Goal: Information Seeking & Learning: Learn about a topic

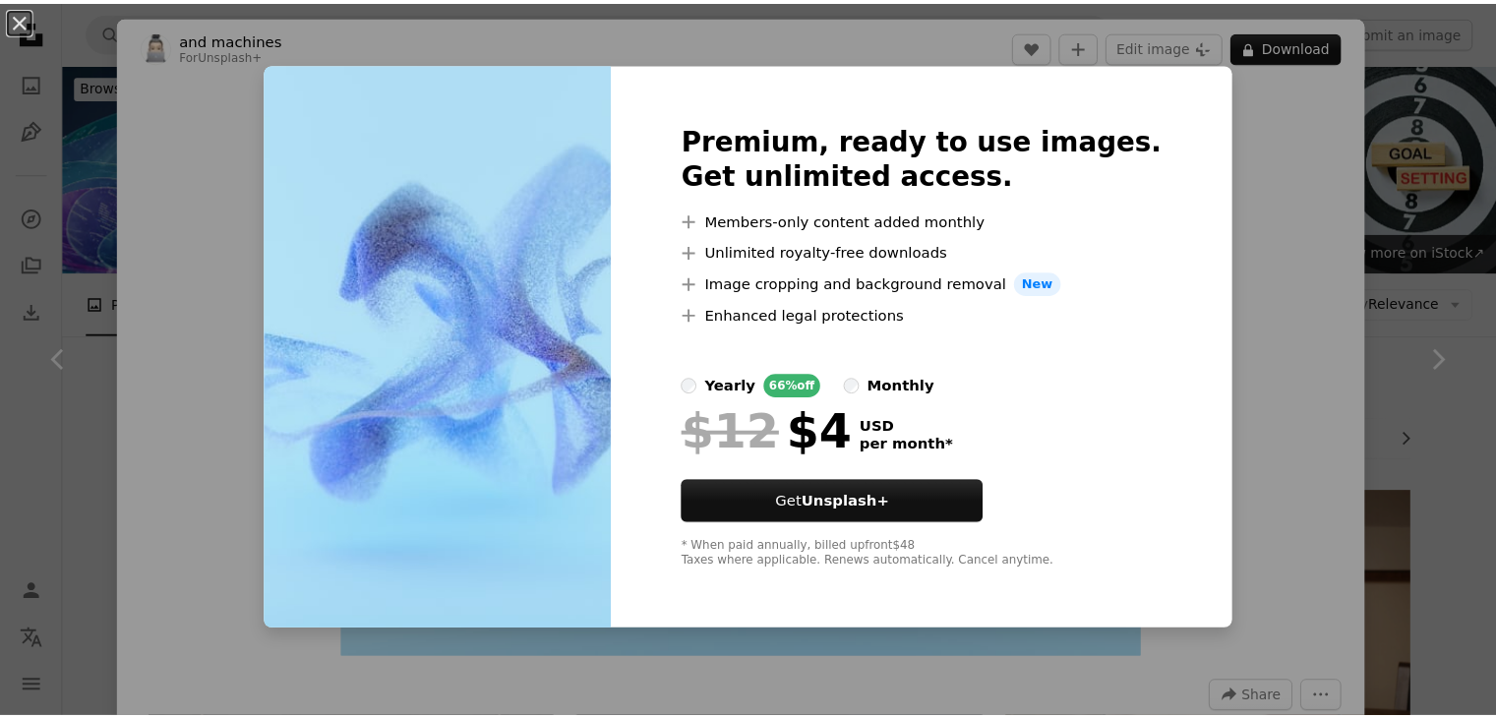
scroll to position [7869, 0]
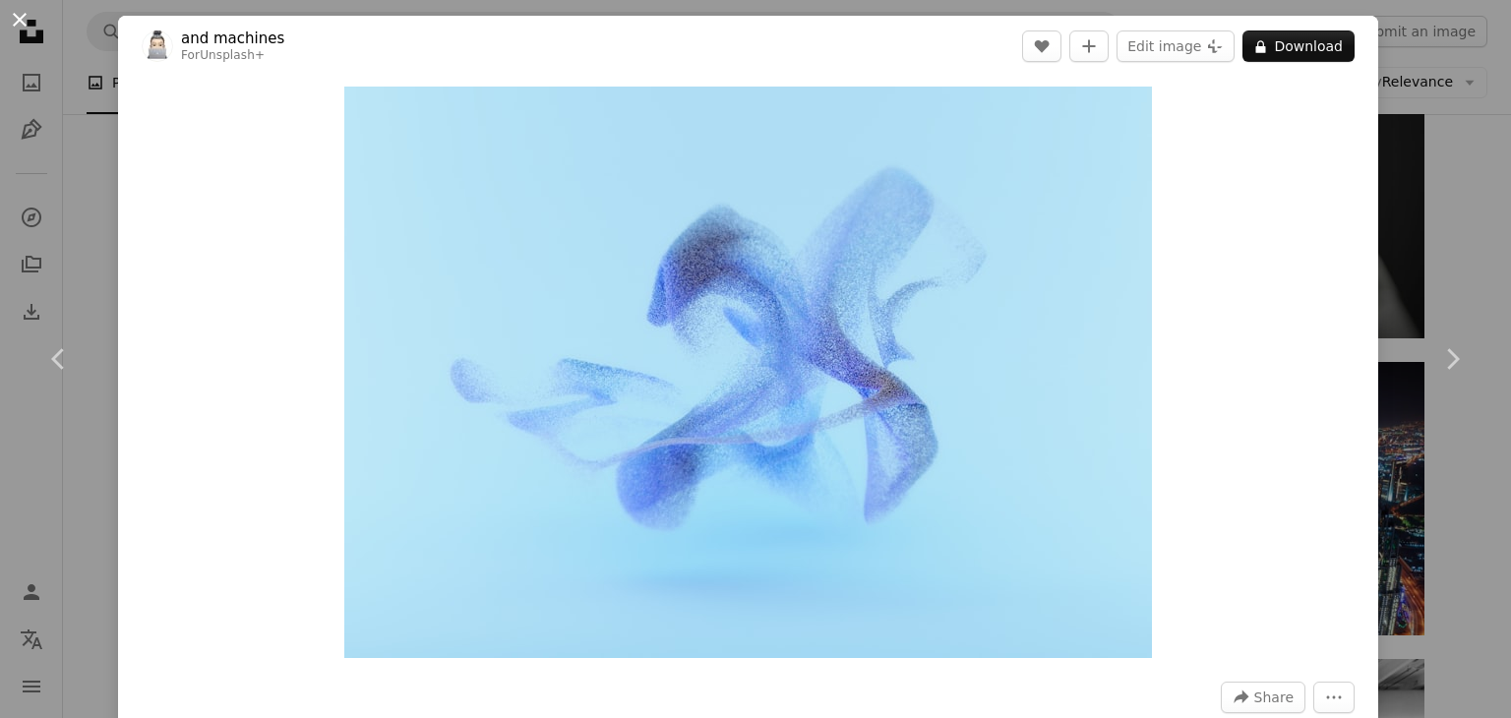
click at [26, 23] on button "An X shape" at bounding box center [20, 20] width 24 height 24
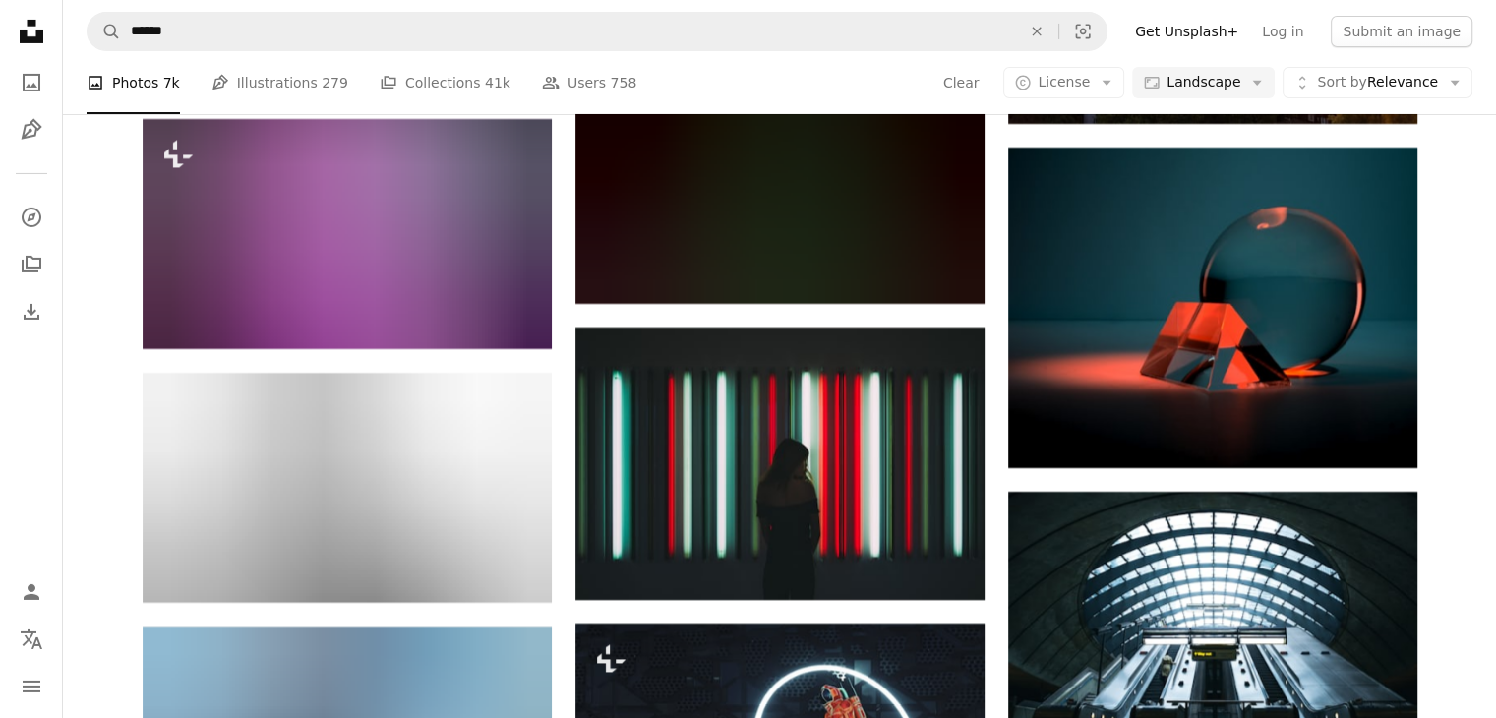
scroll to position [21739, 0]
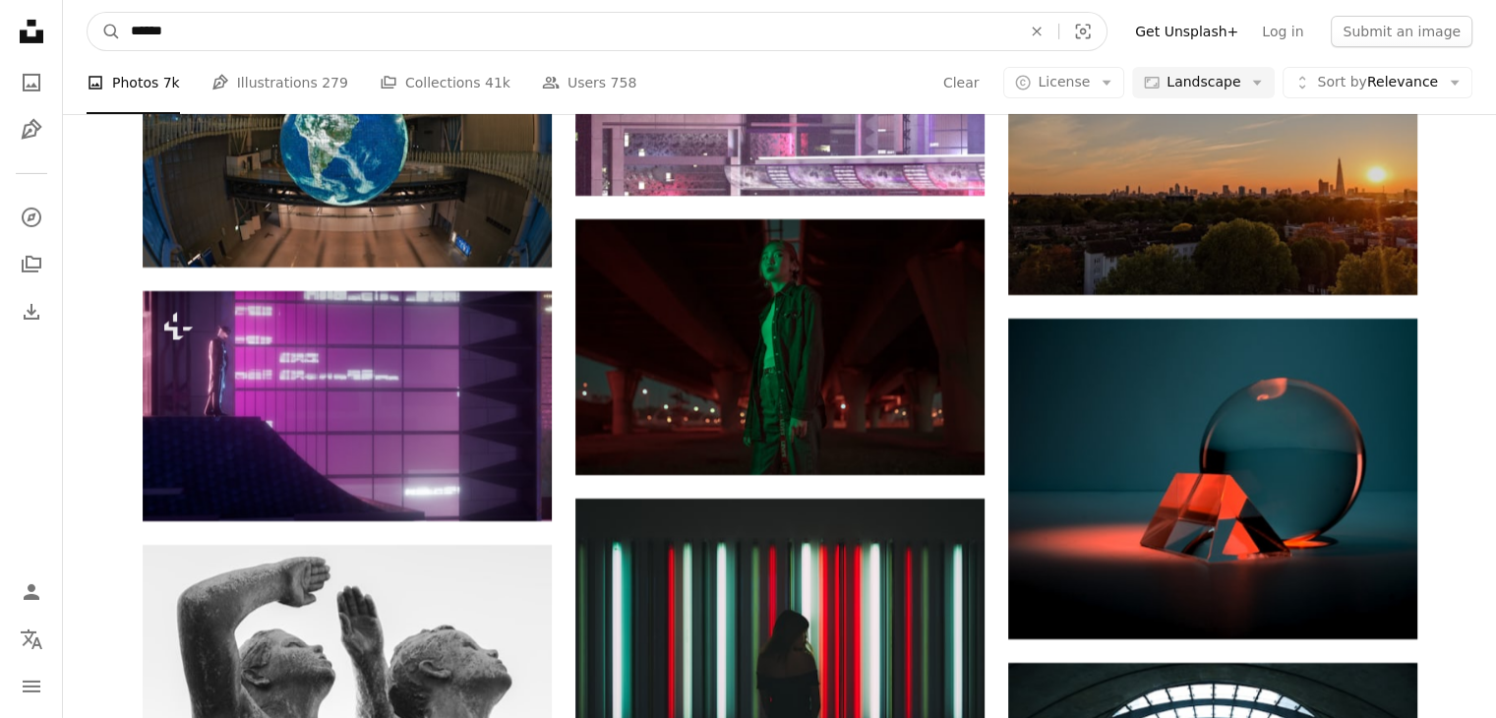
drag, startPoint x: 286, startPoint y: 19, endPoint x: 295, endPoint y: 35, distance: 18.9
click at [287, 22] on input "******" at bounding box center [568, 31] width 894 height 37
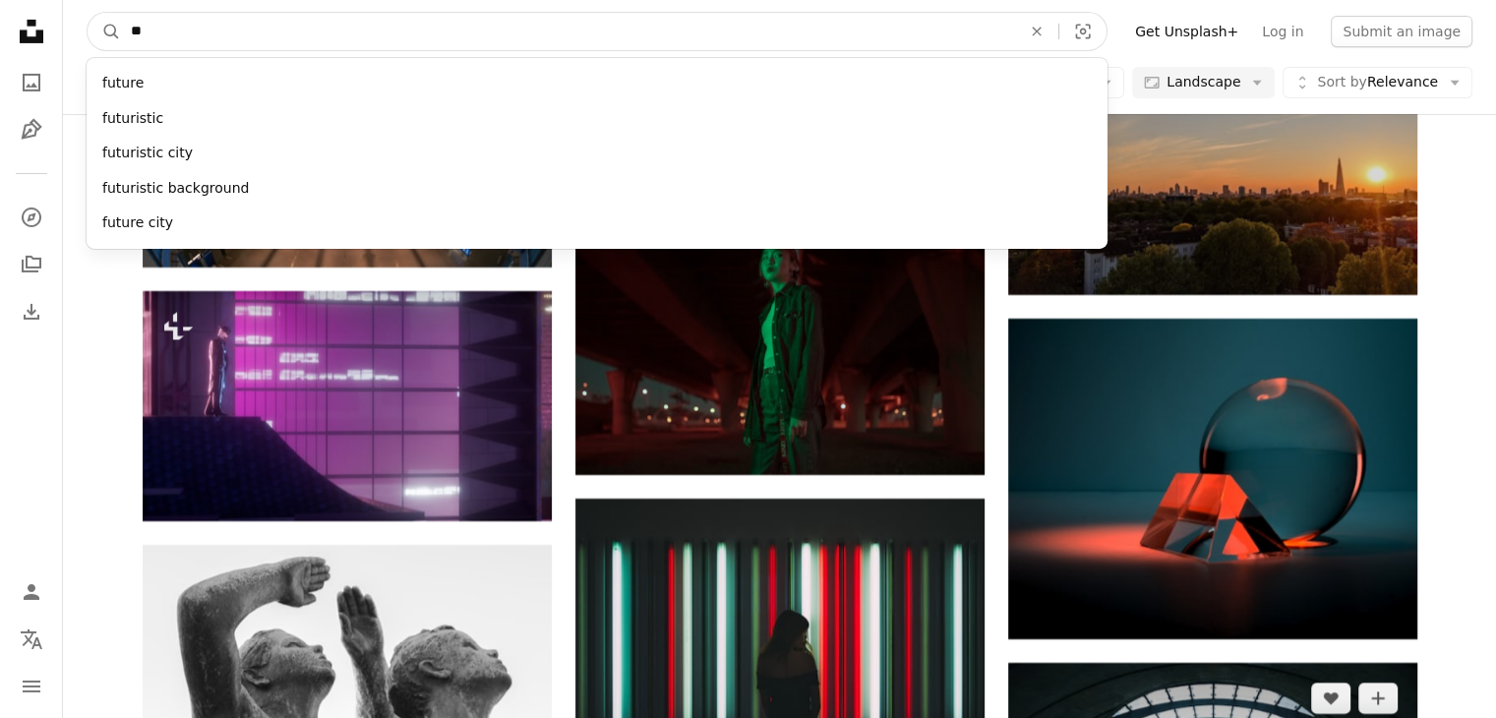
type input "*"
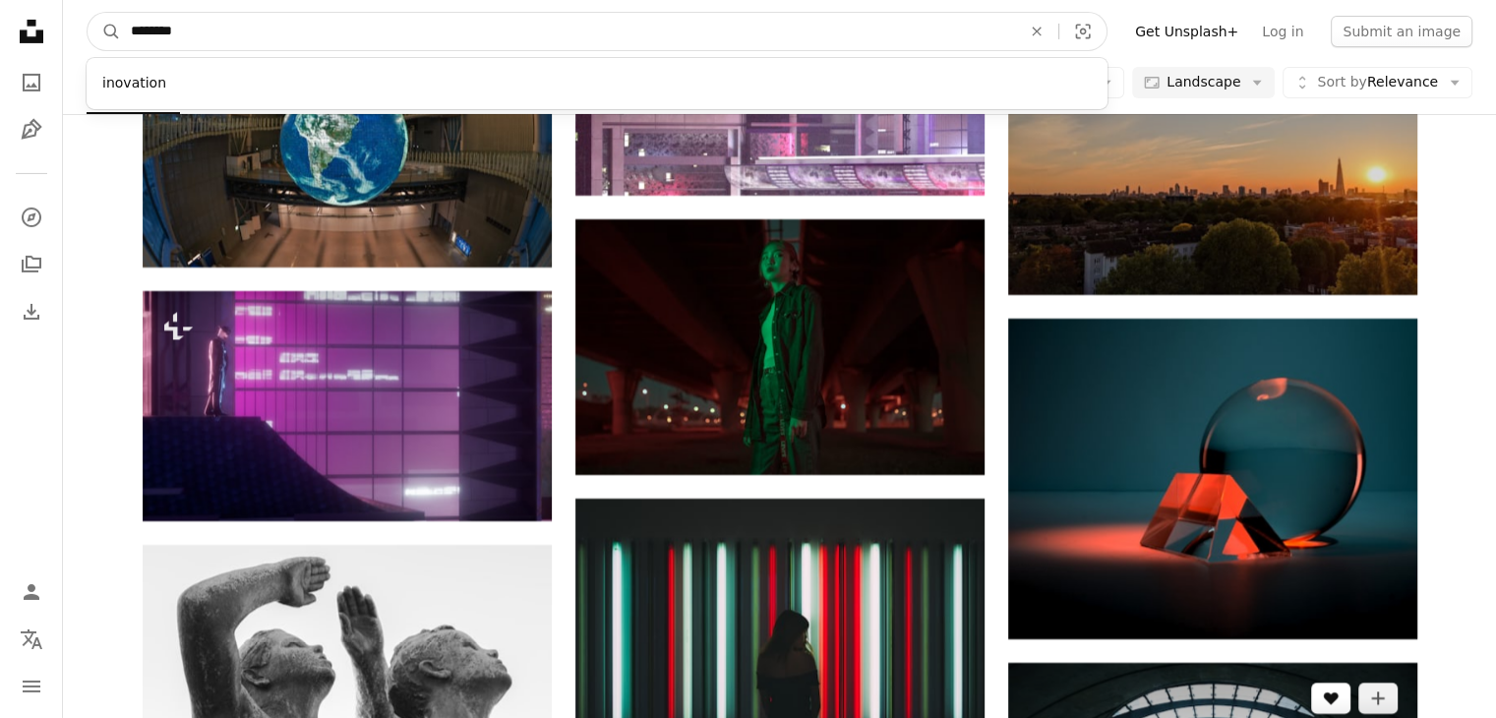
type input "*********"
click button "A magnifying glass" at bounding box center [104, 31] width 33 height 37
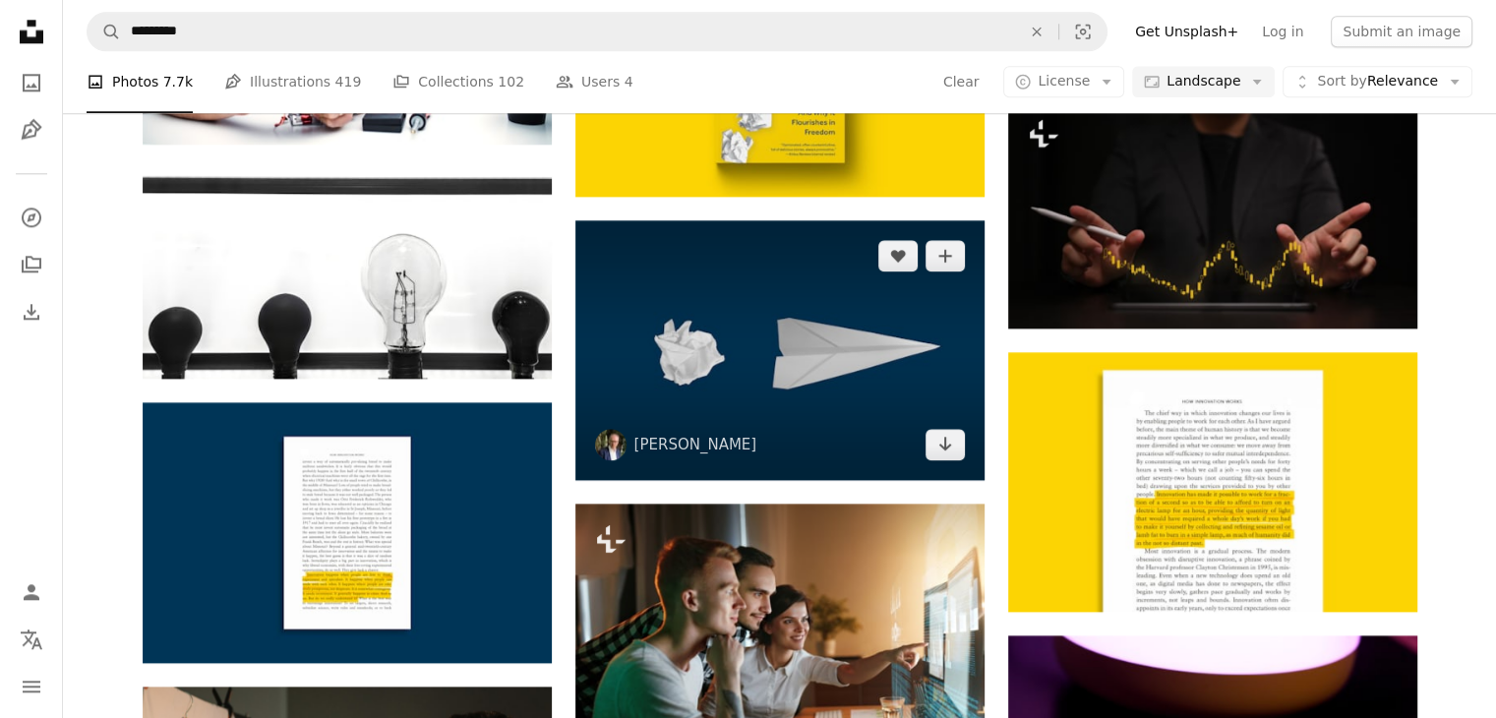
scroll to position [2361, 0]
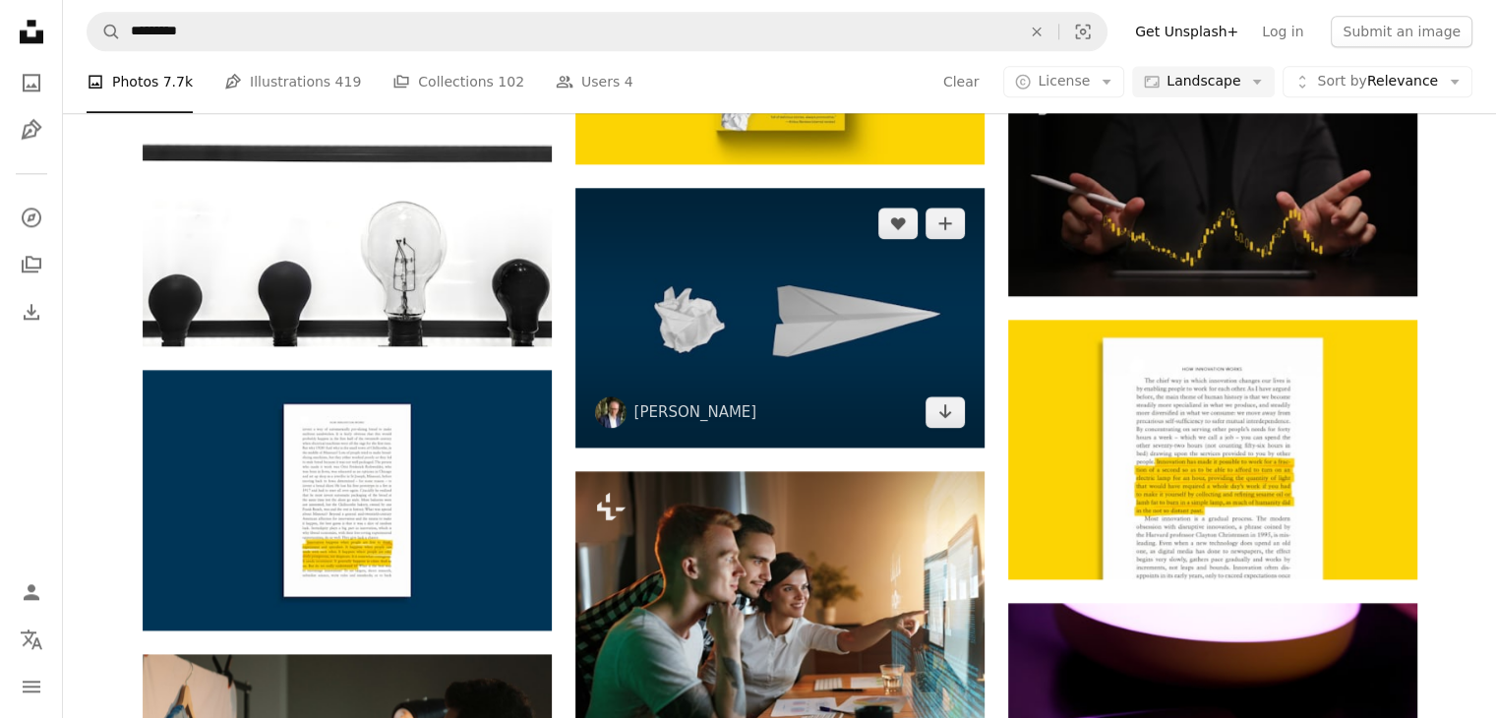
click at [866, 393] on img at bounding box center [779, 318] width 409 height 261
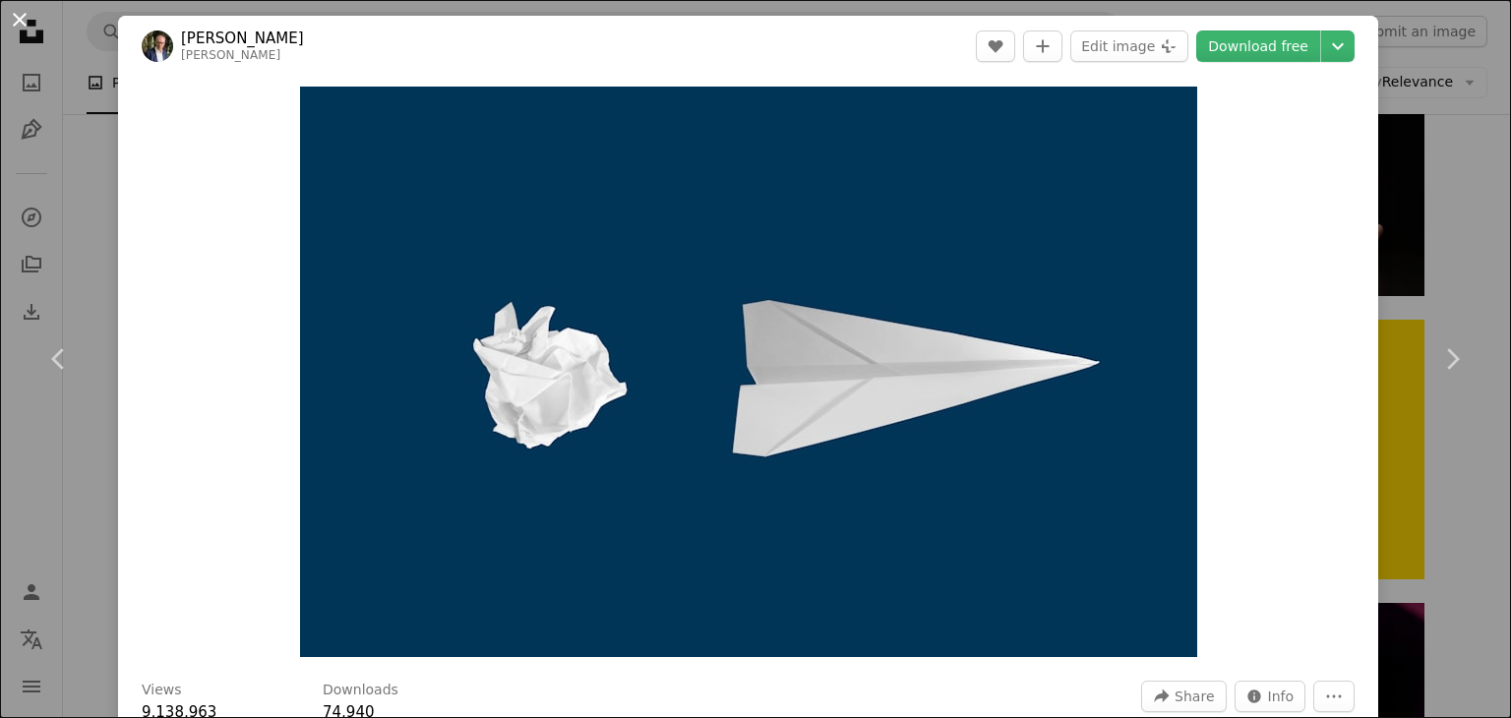
click at [26, 18] on button "An X shape" at bounding box center [20, 20] width 24 height 24
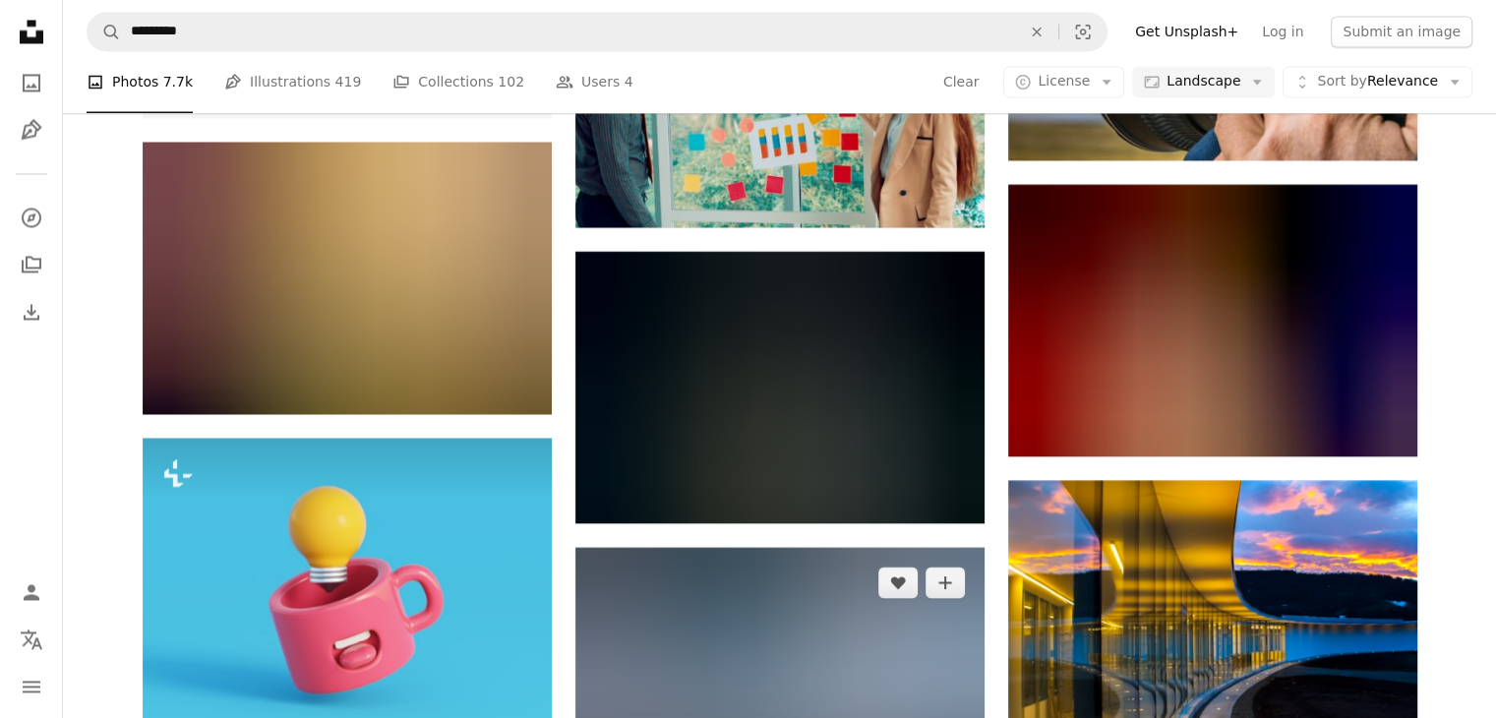
scroll to position [3640, 0]
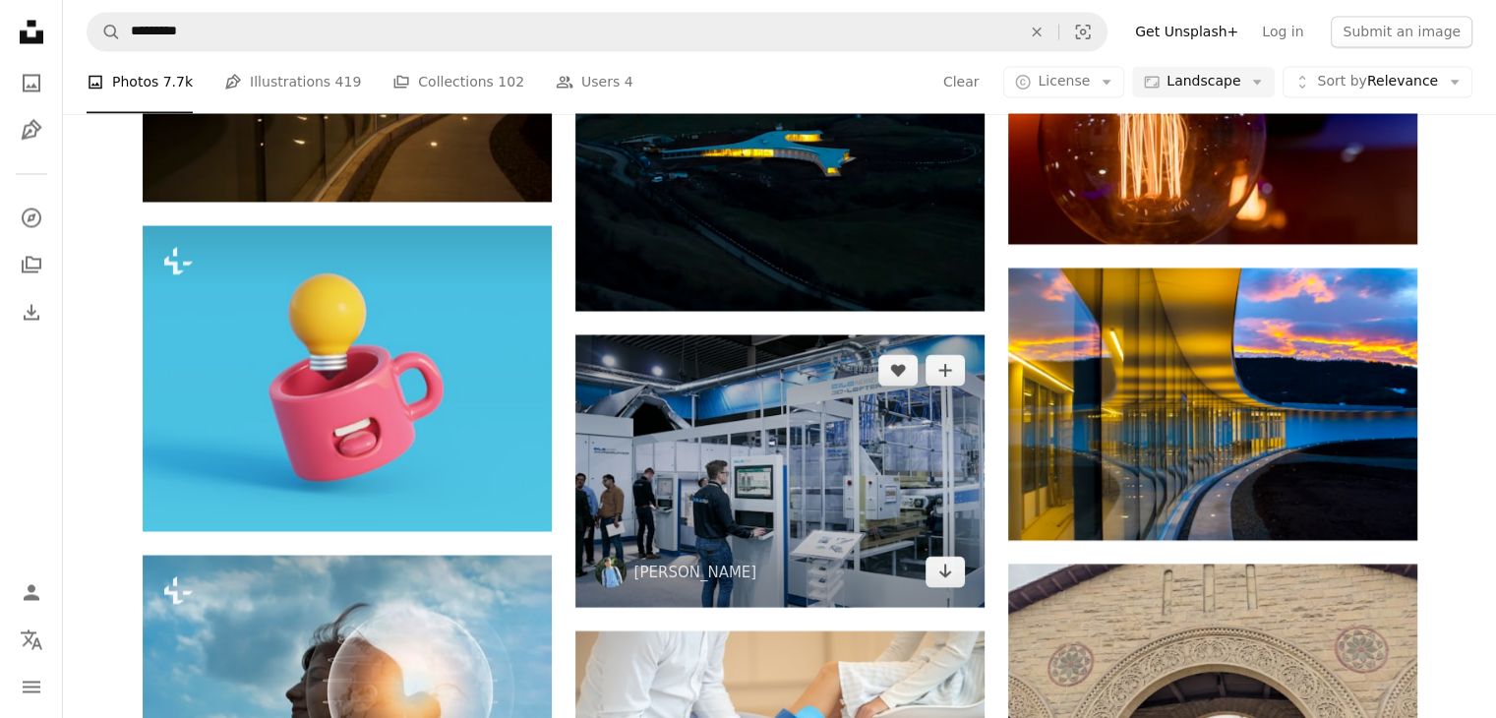
click at [767, 379] on img at bounding box center [779, 470] width 409 height 272
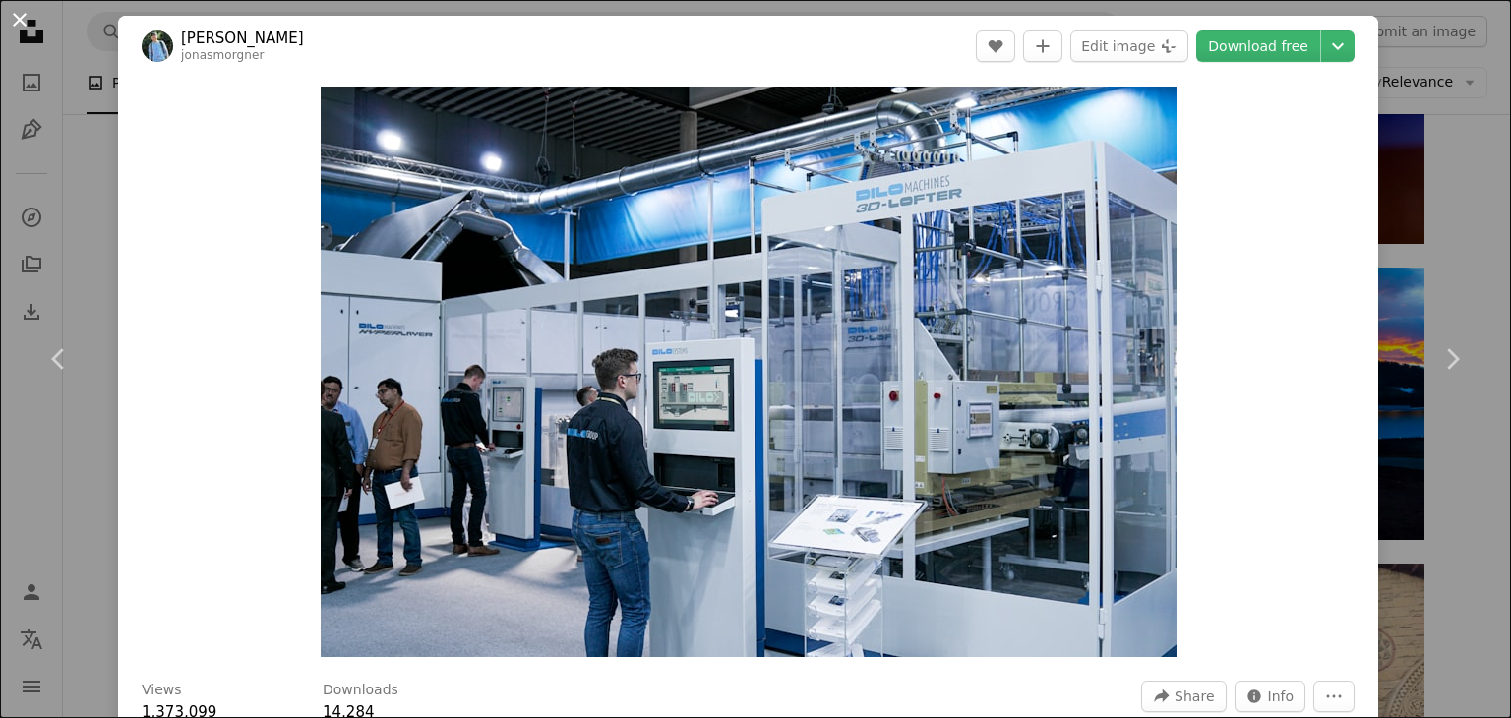
click at [31, 19] on button "An X shape" at bounding box center [20, 20] width 24 height 24
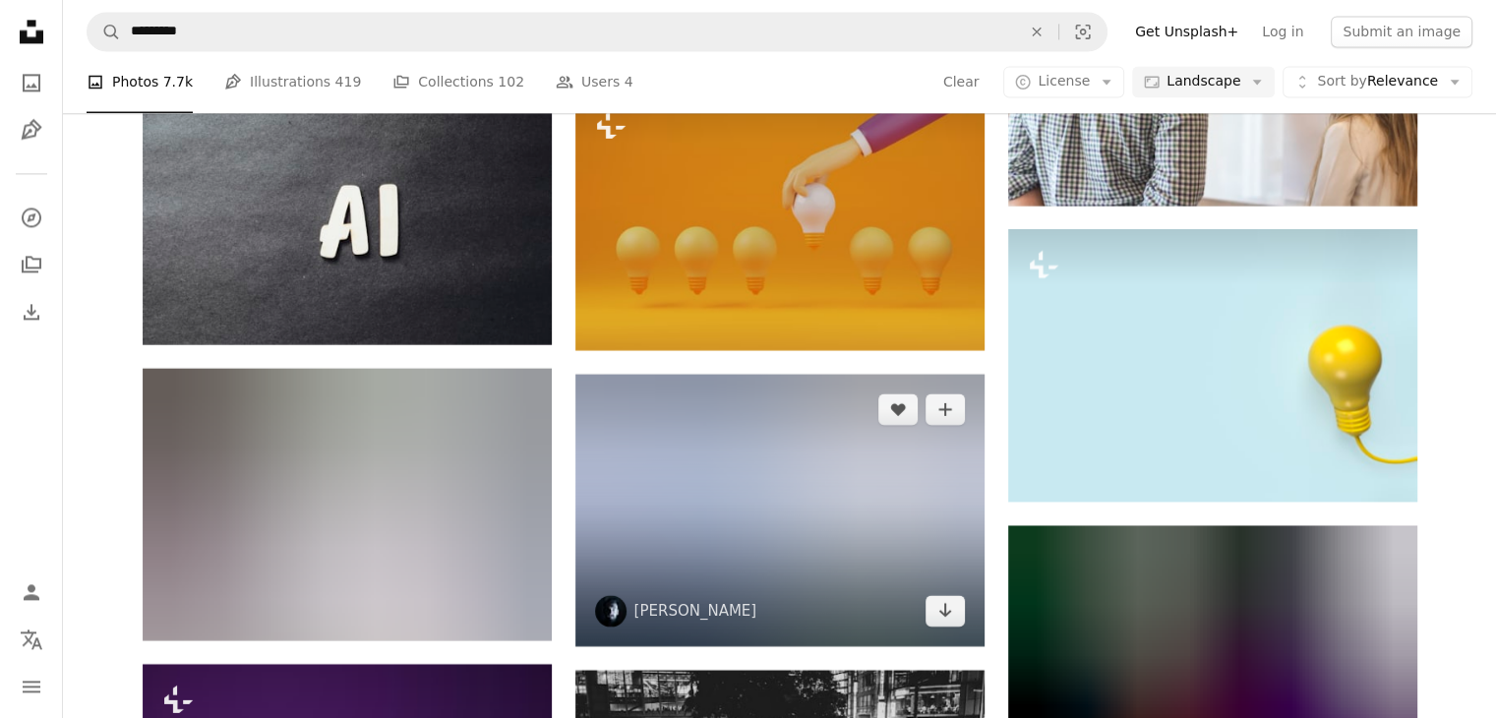
scroll to position [10329, 0]
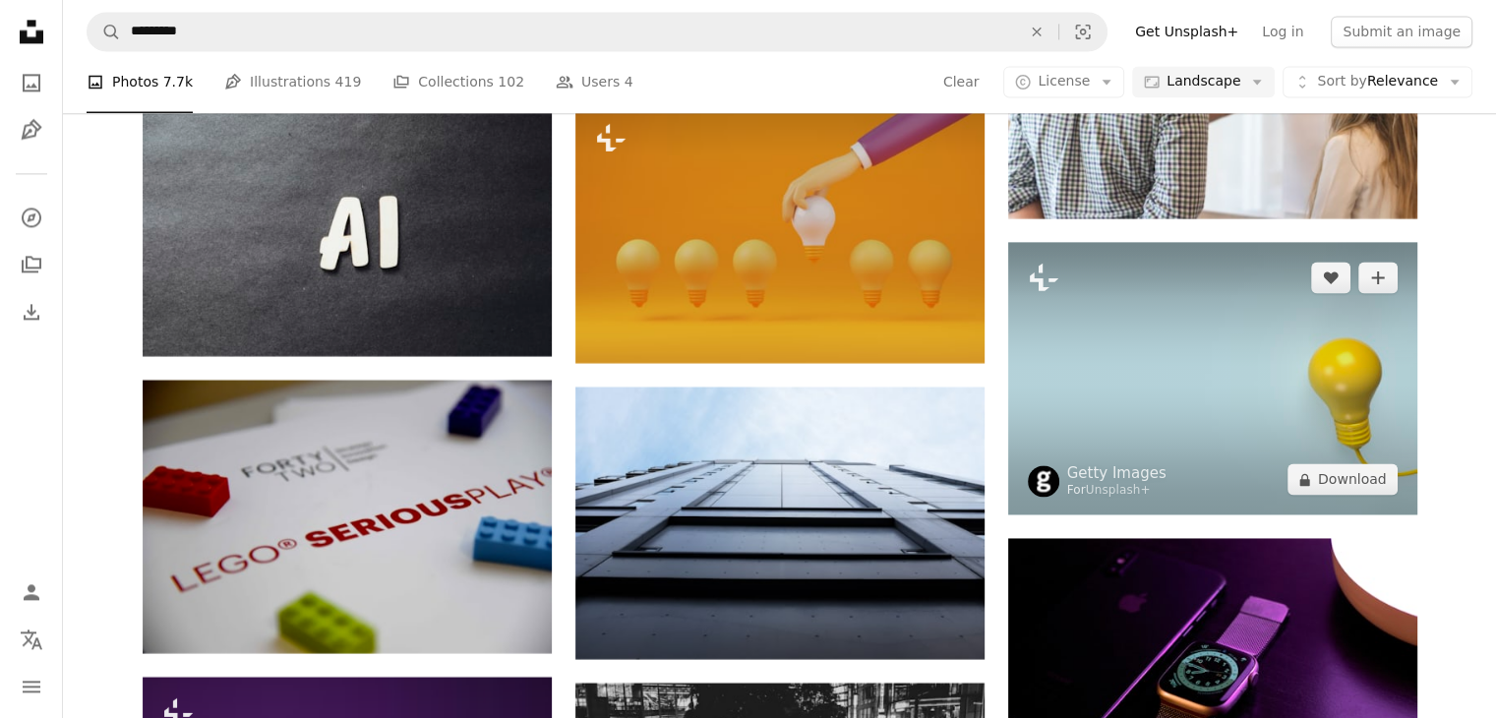
click at [1110, 363] on img at bounding box center [1212, 378] width 409 height 272
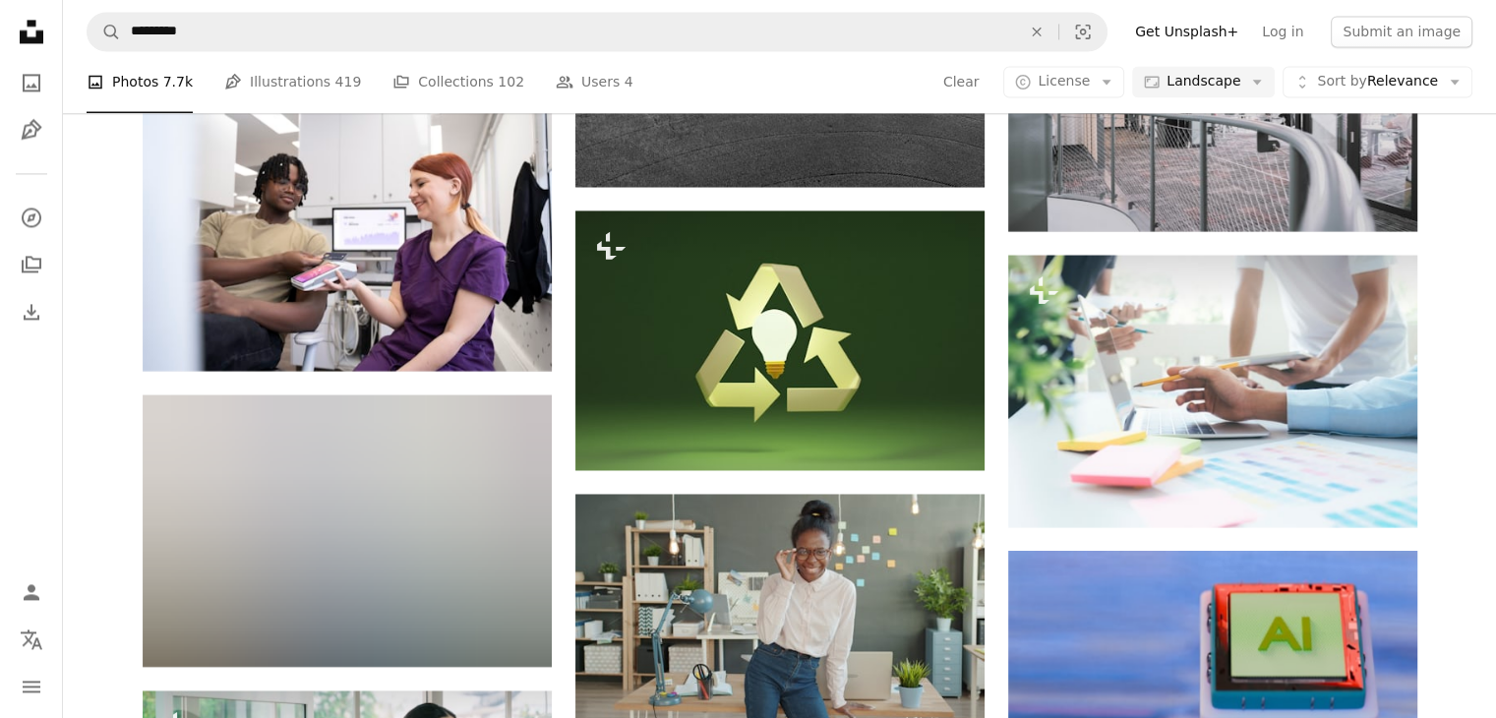
scroll to position [25674, 0]
